Goal: Find contact information: Find contact information

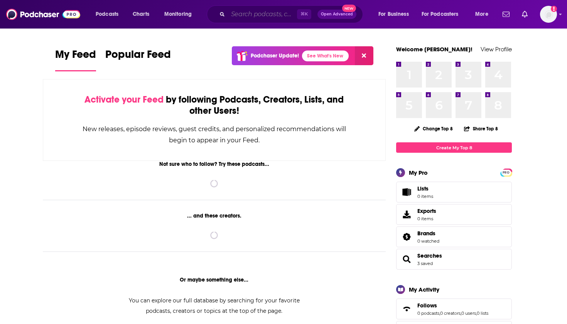
click at [244, 13] on input "Search podcasts, credits, & more..." at bounding box center [262, 14] width 69 height 12
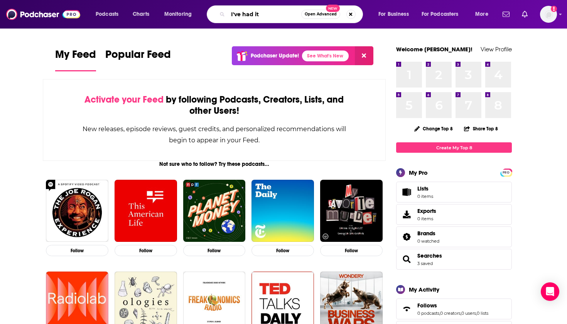
type input "I've had it"
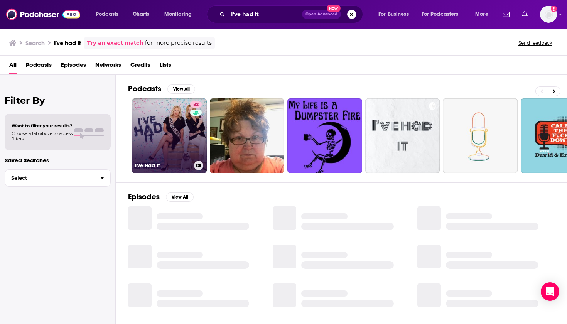
click at [178, 140] on link "82 I've Had It" at bounding box center [169, 135] width 75 height 75
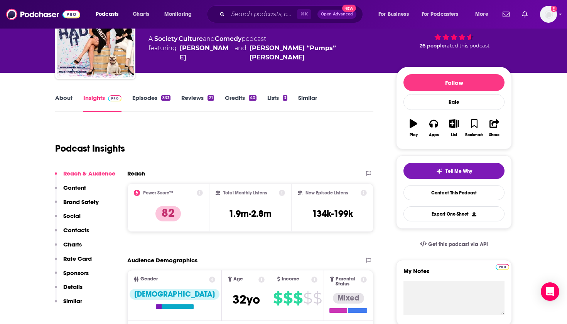
scroll to position [93, 0]
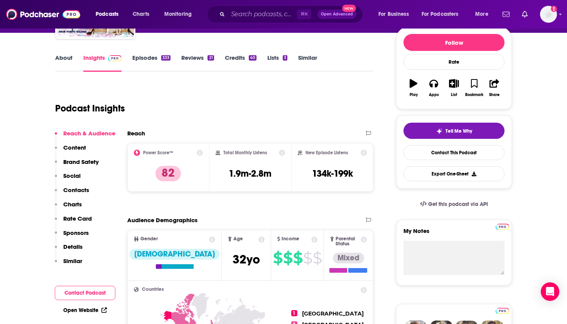
click at [74, 185] on button "Social" at bounding box center [68, 179] width 26 height 14
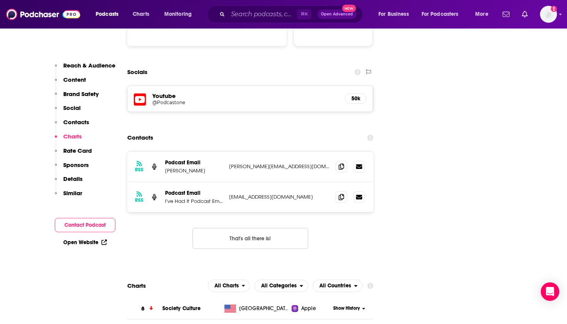
scroll to position [851, 0]
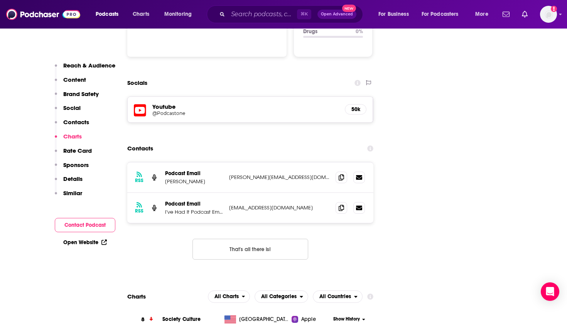
click at [84, 66] on p "Reach & Audience" at bounding box center [89, 65] width 52 height 7
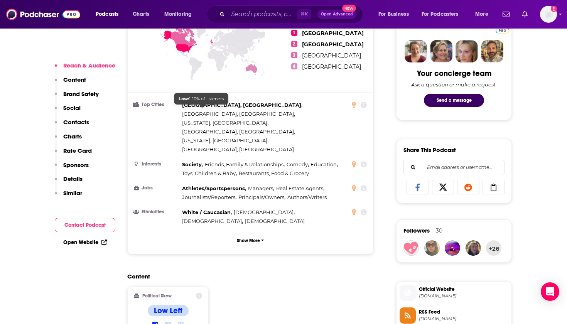
scroll to position [397, 0]
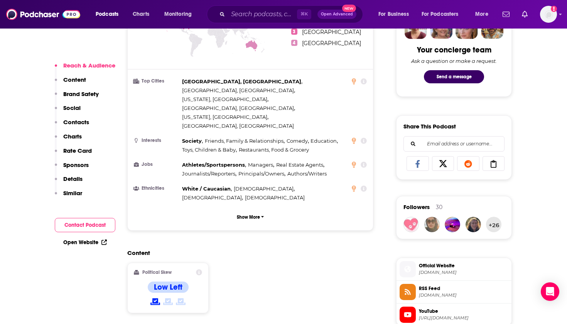
click at [70, 80] on p "Content" at bounding box center [74, 79] width 23 height 7
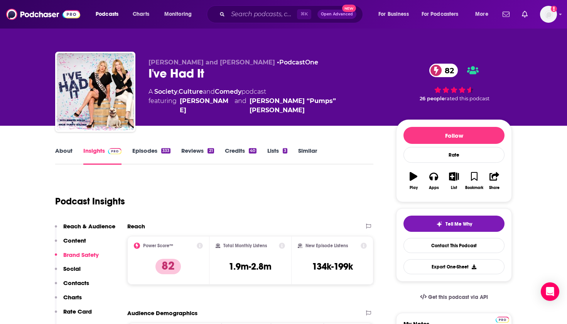
scroll to position [0, 0]
click at [150, 153] on link "Episodes 333" at bounding box center [151, 156] width 38 height 18
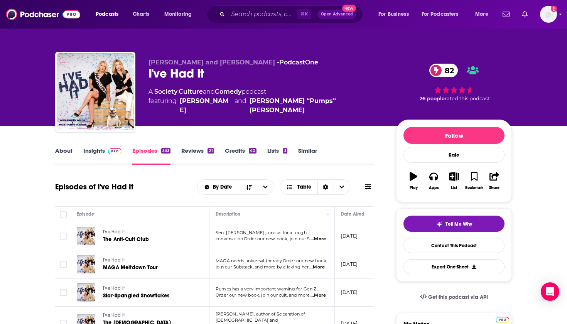
click at [320, 270] on span "...More" at bounding box center [316, 267] width 15 height 6
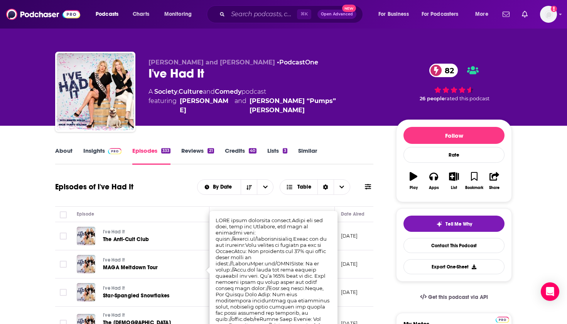
scroll to position [33, 0]
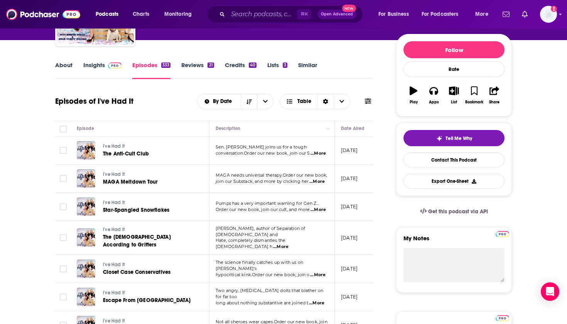
scroll to position [86, 0]
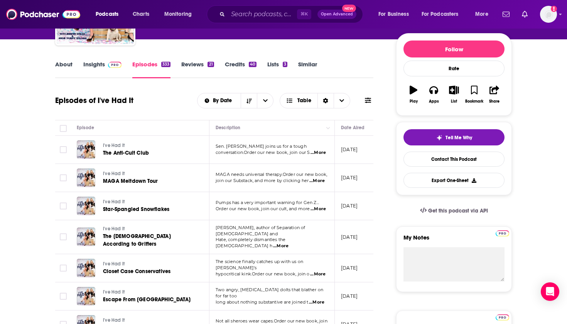
click at [231, 61] on link "Credits 40" at bounding box center [241, 70] width 32 height 18
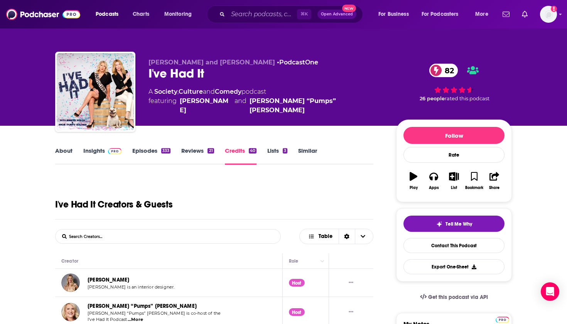
click at [69, 151] on link "About" at bounding box center [63, 156] width 17 height 18
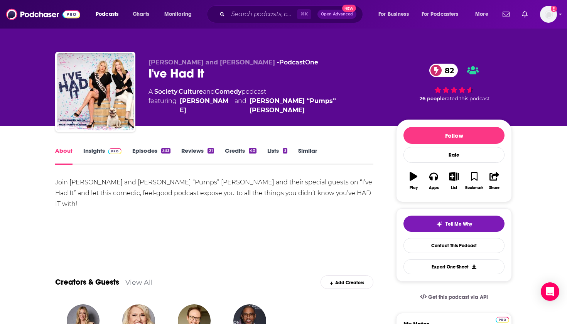
click at [276, 152] on link "Lists 3" at bounding box center [277, 156] width 20 height 18
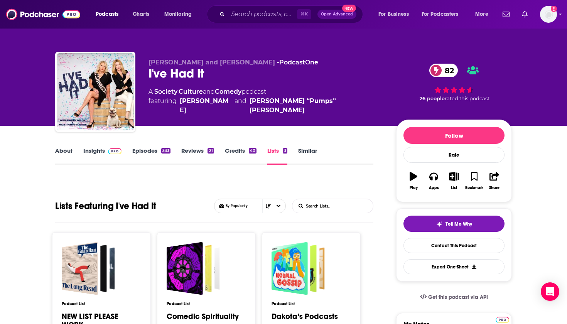
click at [314, 153] on link "Similar" at bounding box center [307, 156] width 19 height 18
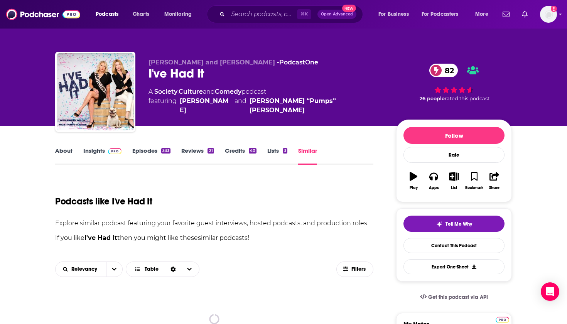
click at [69, 153] on link "About" at bounding box center [63, 156] width 17 height 18
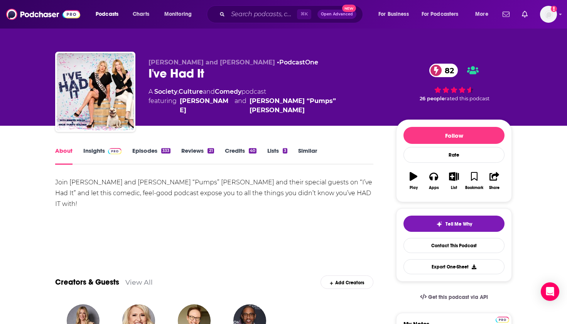
click at [64, 152] on link "About" at bounding box center [63, 156] width 17 height 18
click at [237, 147] on link "Credits 40" at bounding box center [241, 156] width 32 height 18
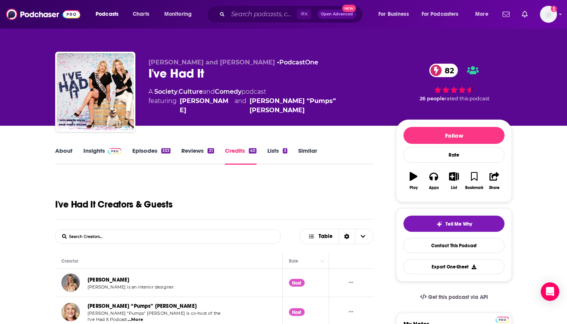
click at [145, 152] on link "Episodes 333" at bounding box center [151, 156] width 38 height 18
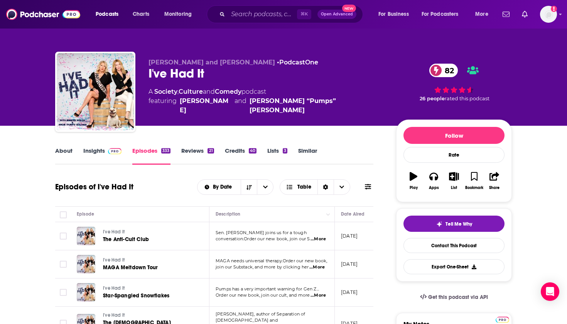
click at [59, 151] on link "About" at bounding box center [63, 156] width 17 height 18
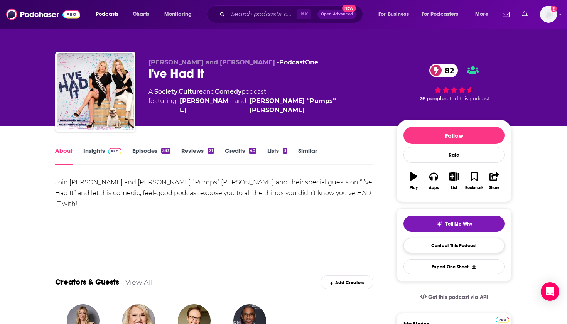
click at [472, 248] on link "Contact This Podcast" at bounding box center [453, 245] width 101 height 15
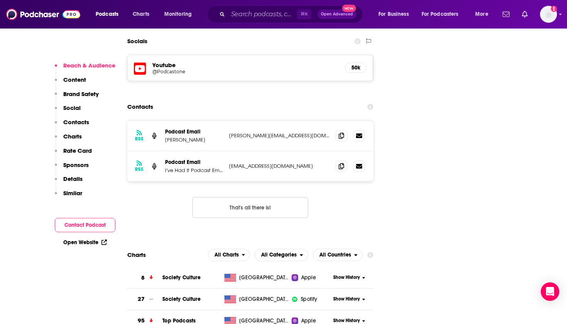
scroll to position [889, 0]
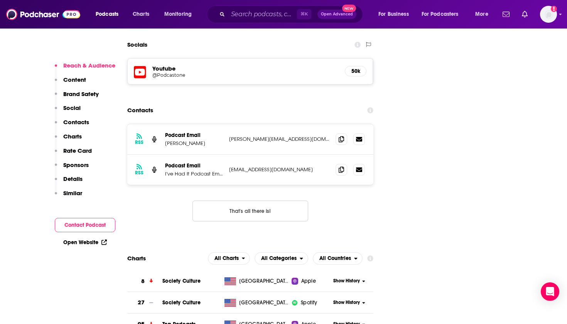
drag, startPoint x: 302, startPoint y: 92, endPoint x: 219, endPoint y: 92, distance: 82.1
click at [0, 0] on div "Podcast Email Jennifer Welch richard@ivehaditpodcast.com richard@ivehaditpodcas…" at bounding box center [0, 0] width 0 height 0
copy div "[PERSON_NAME][EMAIL_ADDRESS][DOMAIN_NAME]"
